Goal: Find specific page/section: Find specific page/section

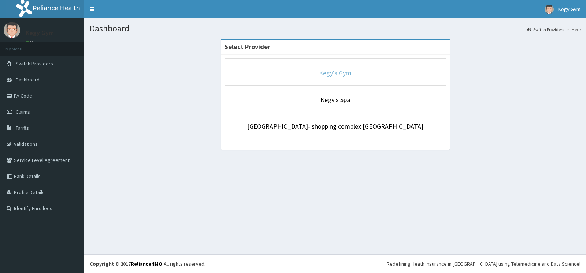
click at [332, 74] on link "Kegy's Gym" at bounding box center [335, 73] width 32 height 8
click at [339, 73] on link "Kegy's Gym" at bounding box center [335, 73] width 32 height 8
click at [108, 145] on div "Select Provider [PERSON_NAME]'s Gym Kegy's Spa Kegy's spa- shopping complex [GE…" at bounding box center [335, 98] width 491 height 118
click at [41, 97] on link "PA Code" at bounding box center [42, 96] width 84 height 16
